Goal: Information Seeking & Learning: Learn about a topic

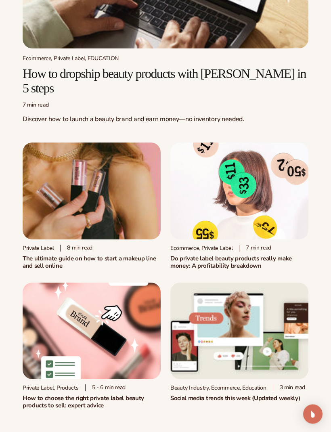
scroll to position [186, 0]
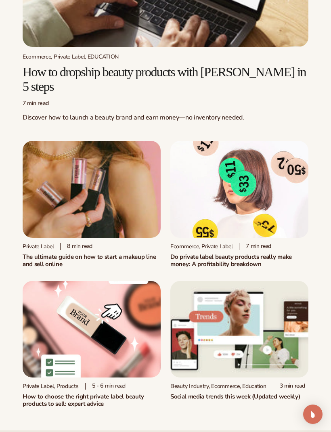
click at [40, 210] on img at bounding box center [92, 189] width 138 height 97
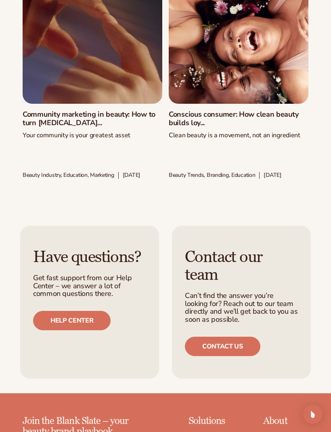
scroll to position [1337, 0]
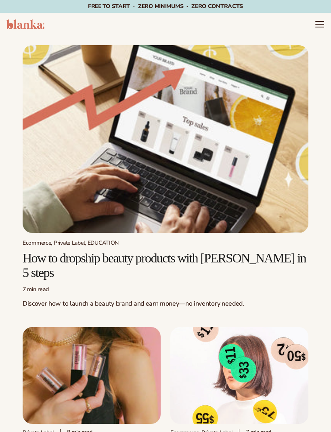
scroll to position [213, 0]
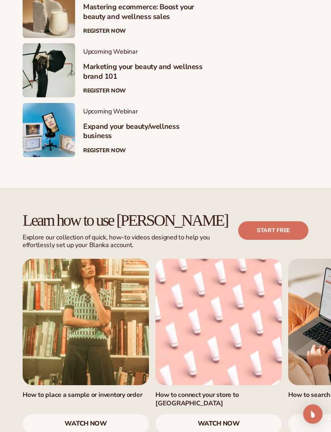
scroll to position [440, 0]
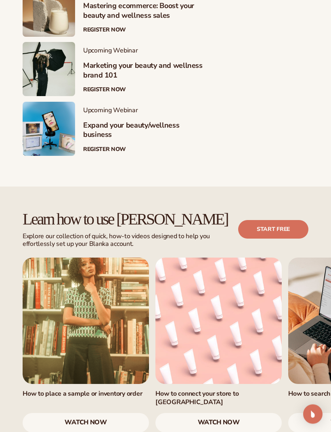
click at [129, 414] on link "watch now" at bounding box center [86, 423] width 126 height 19
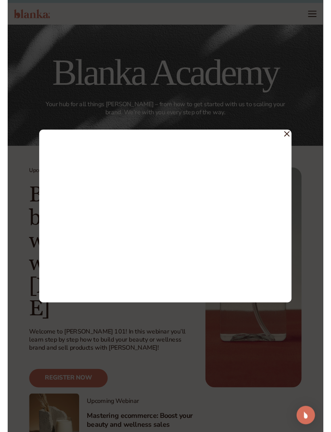
scroll to position [440, 0]
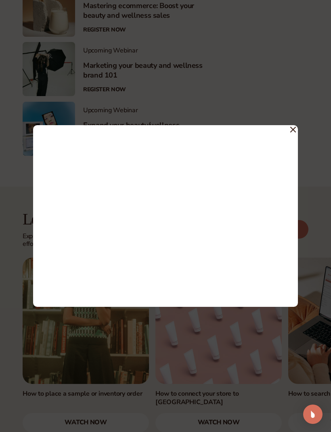
click at [291, 136] on span at bounding box center [294, 129] width 6 height 15
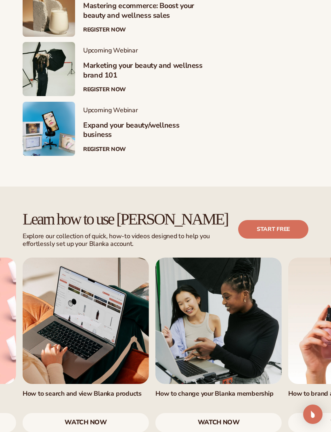
click at [251, 413] on link "watch now" at bounding box center [219, 422] width 126 height 19
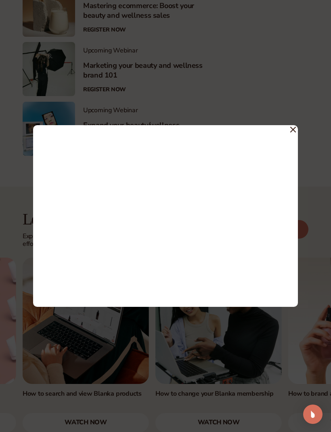
click at [293, 132] on icon at bounding box center [294, 130] width 6 height 6
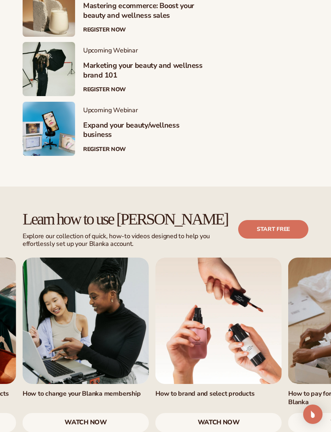
click at [255, 258] on link "5 / 7" at bounding box center [219, 321] width 126 height 126
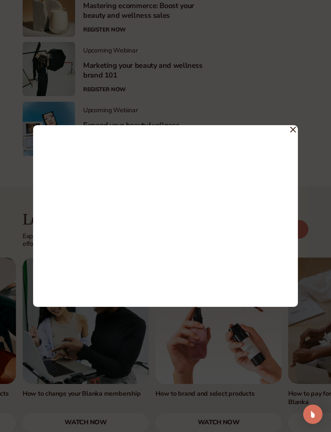
click at [295, 132] on icon at bounding box center [294, 130] width 6 height 6
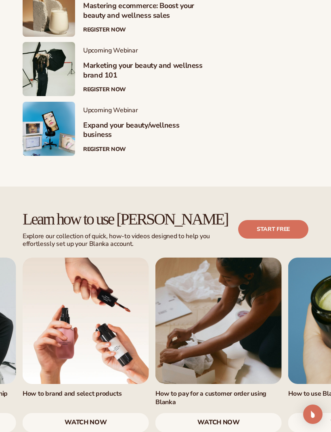
click at [252, 413] on link "watch now" at bounding box center [219, 422] width 126 height 19
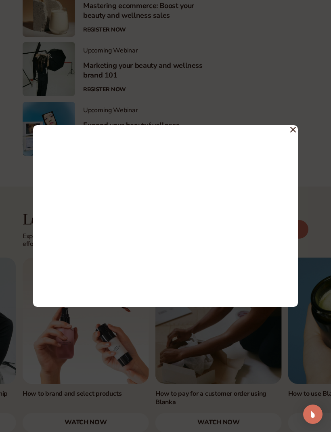
click at [296, 135] on span at bounding box center [294, 129] width 6 height 15
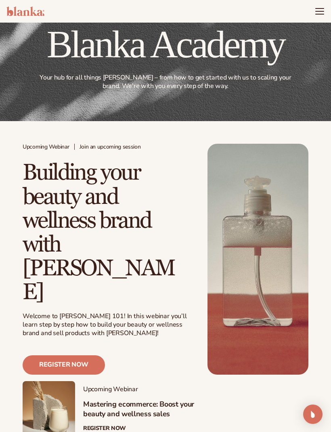
scroll to position [0, 0]
